Goal: Task Accomplishment & Management: Use online tool/utility

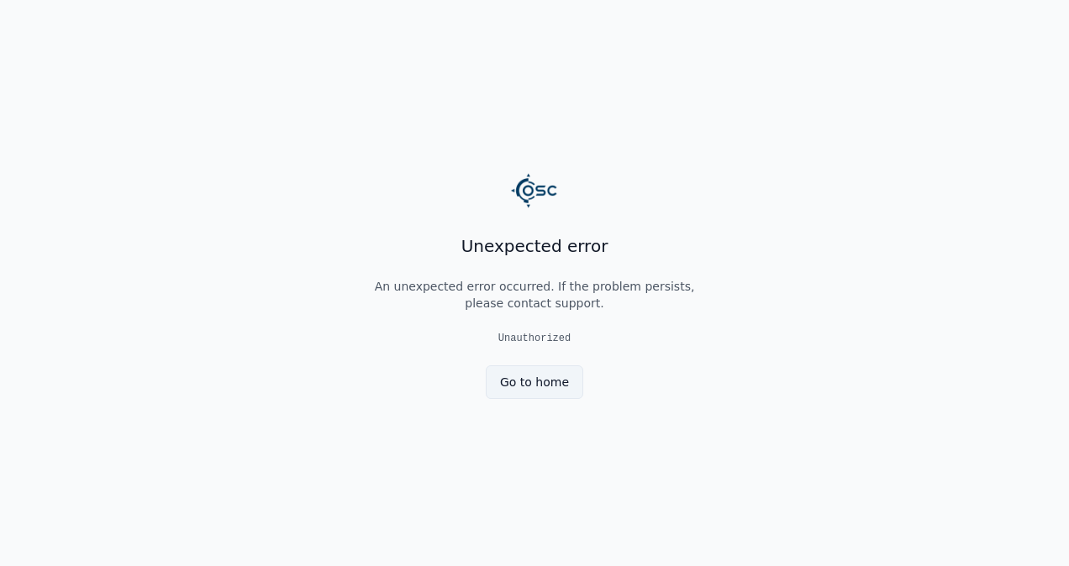
click at [553, 376] on link "Go to home" at bounding box center [534, 382] width 97 height 34
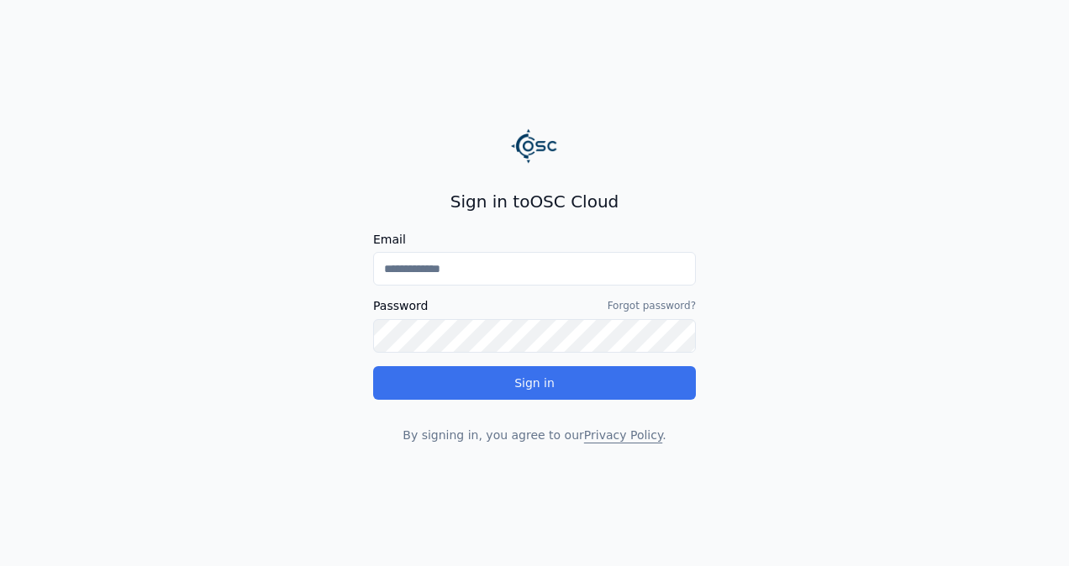
type input "**********"
click at [593, 384] on button "Sign in" at bounding box center [534, 383] width 323 height 34
